Goal: Task Accomplishment & Management: Manage account settings

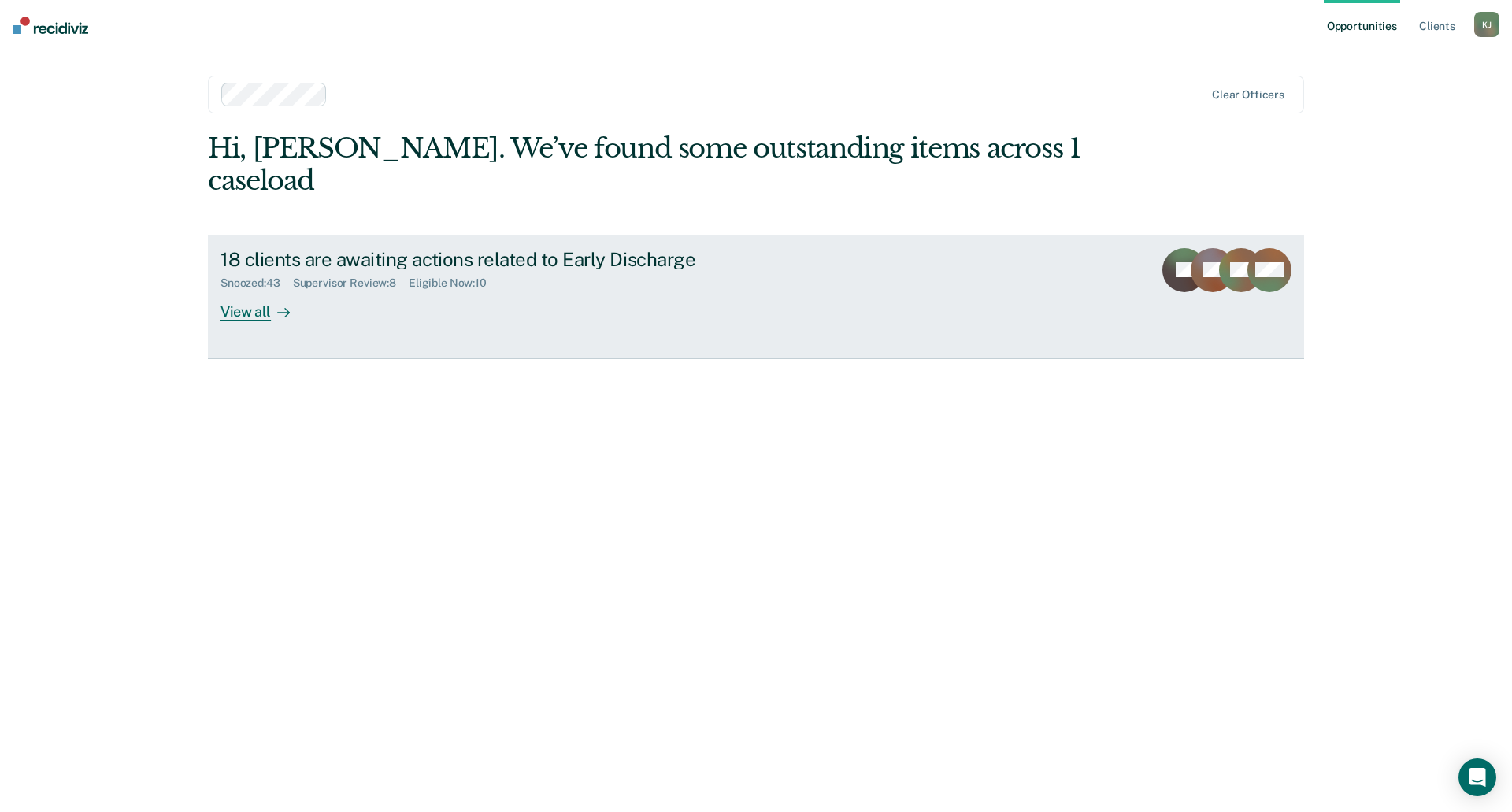
click at [246, 290] on div "View all" at bounding box center [265, 305] width 89 height 31
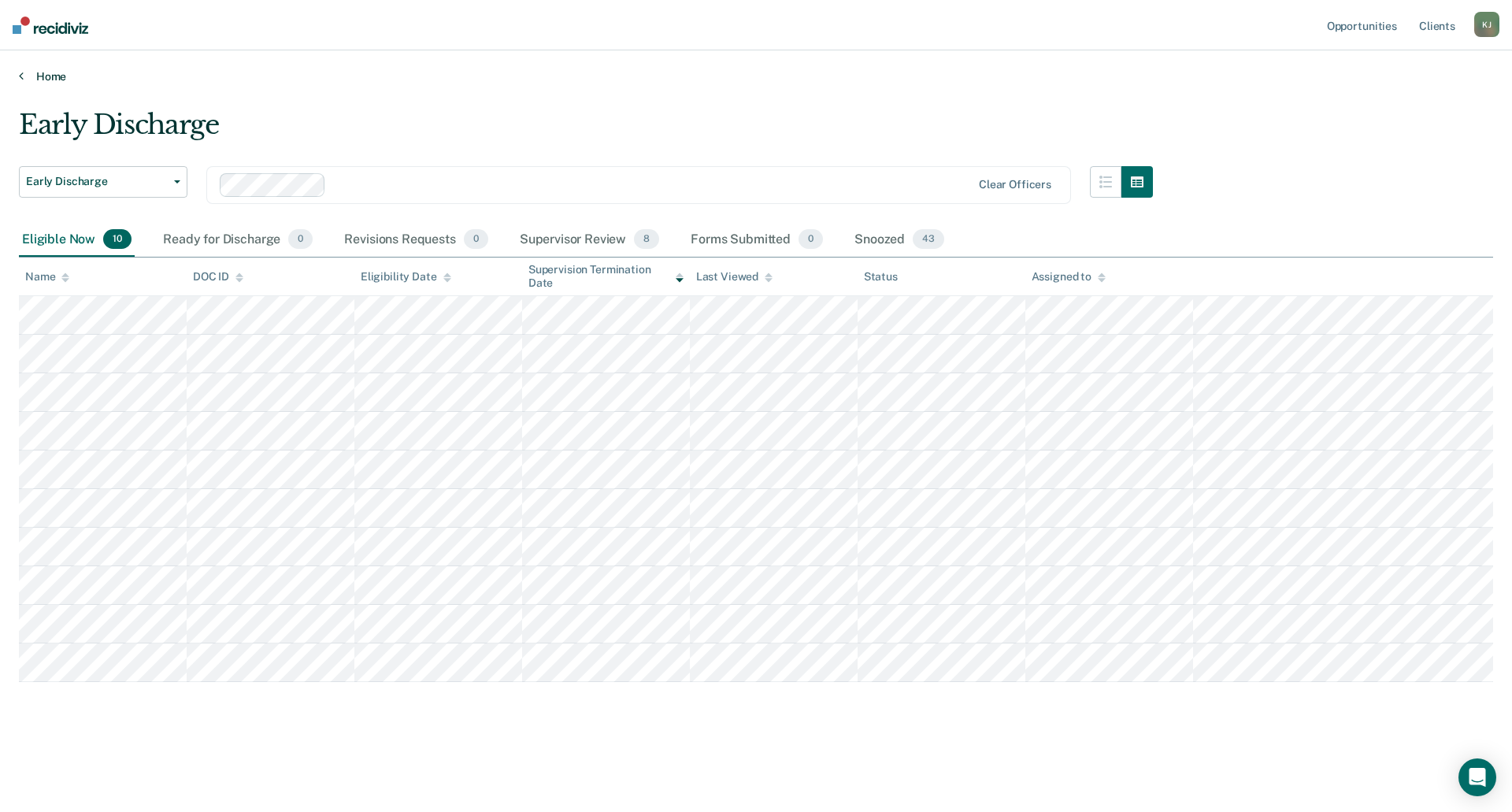
click at [22, 78] on icon at bounding box center [21, 75] width 5 height 12
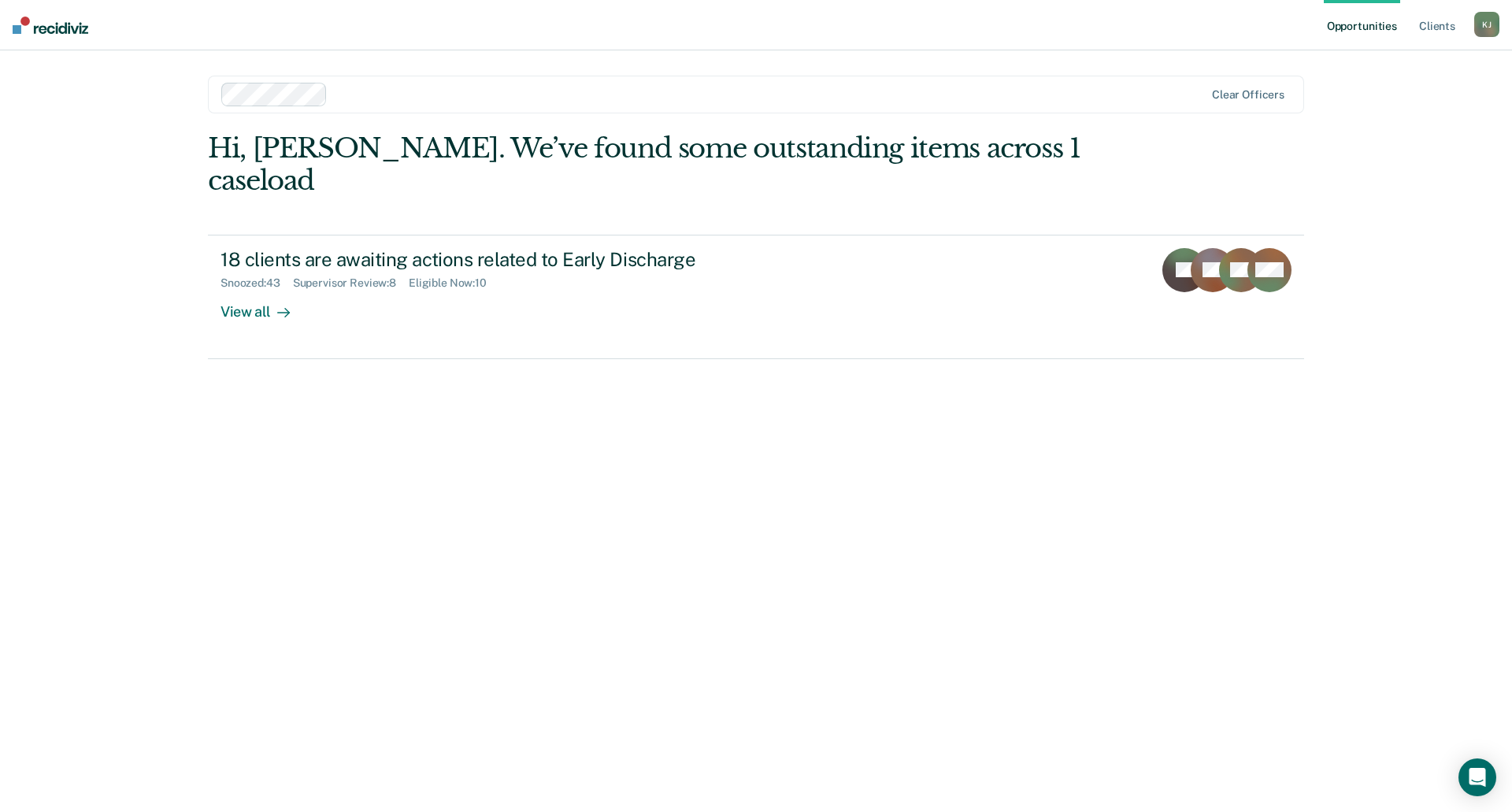
click at [1487, 21] on div "K J" at bounding box center [1487, 24] width 25 height 25
click at [1403, 104] on link "Log Out" at bounding box center [1423, 104] width 127 height 13
